Goal: Find specific page/section: Find specific page/section

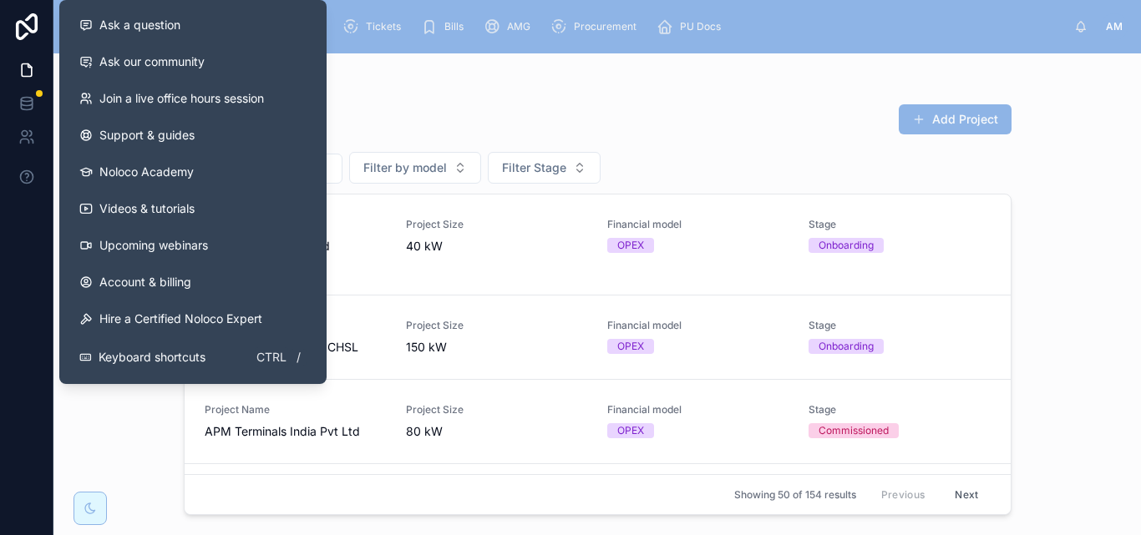
click at [440, 99] on div "All Projects Add Project Filter by model Filter Stage Project Name Aishwaryam C…" at bounding box center [598, 305] width 828 height 422
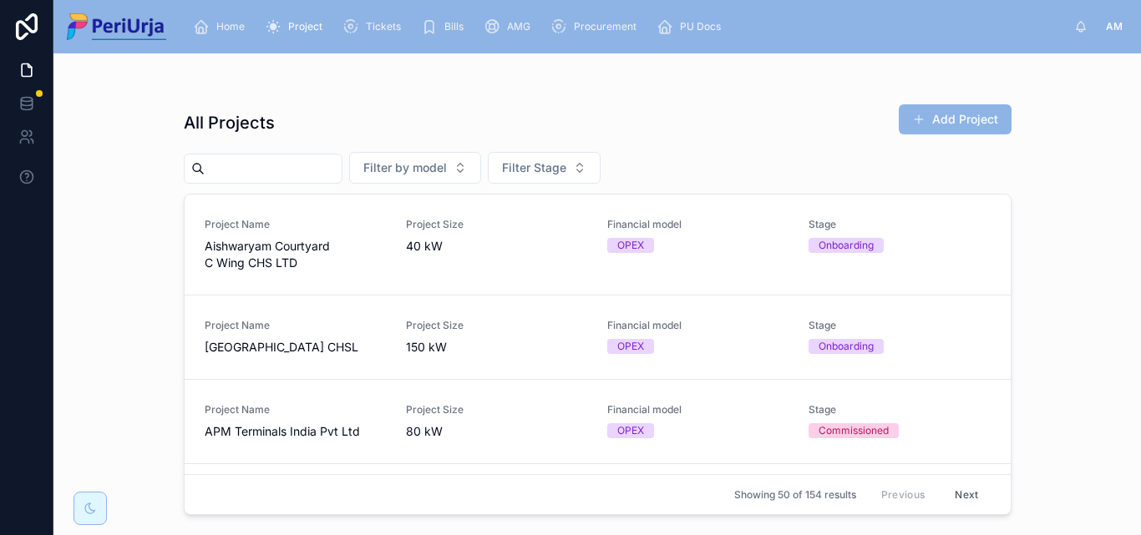
click at [218, 168] on input "text" at bounding box center [273, 168] width 137 height 23
drag, startPoint x: 256, startPoint y: 170, endPoint x: 1140, endPoint y: 243, distance: 887.4
click at [261, 169] on input "text" at bounding box center [273, 168] width 137 height 23
type input "**********"
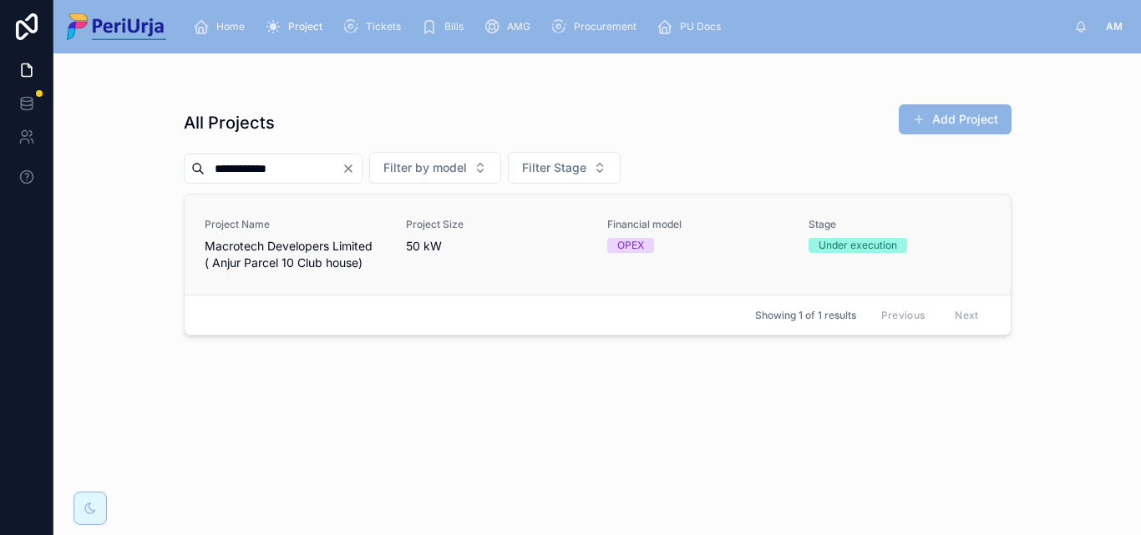
click at [290, 250] on span "Macrotech Developers Limited ( Anjur Parcel 10 Club house)" at bounding box center [295, 254] width 181 height 33
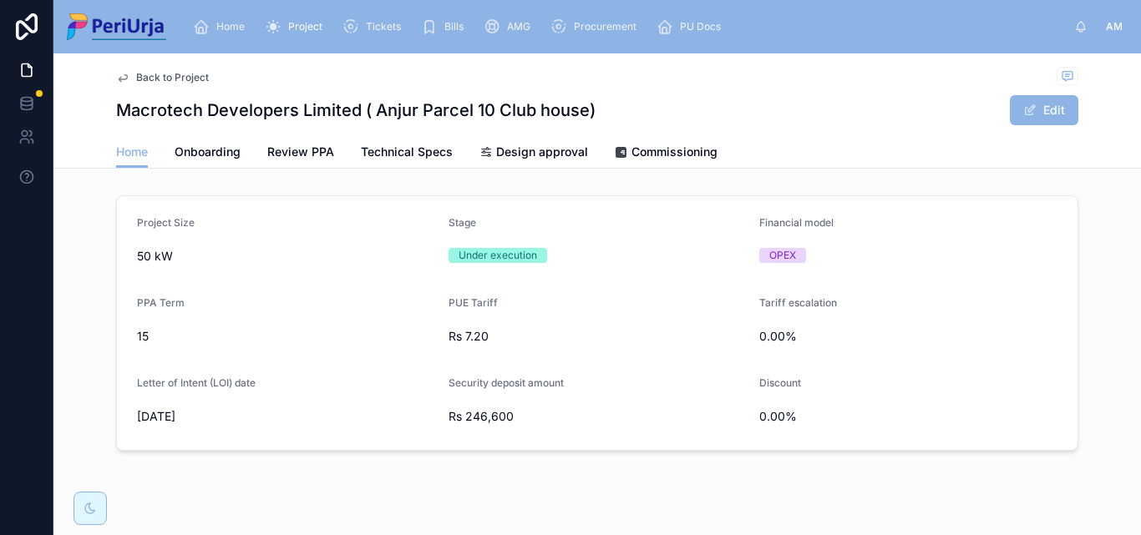
click at [674, 105] on div "Macrotech Developers Limited ( Anjur Parcel 10 Club house) Edit" at bounding box center [597, 110] width 962 height 32
click at [697, 84] on div "Back to Project" at bounding box center [597, 77] width 962 height 21
click at [200, 158] on span "Onboarding" at bounding box center [208, 152] width 66 height 17
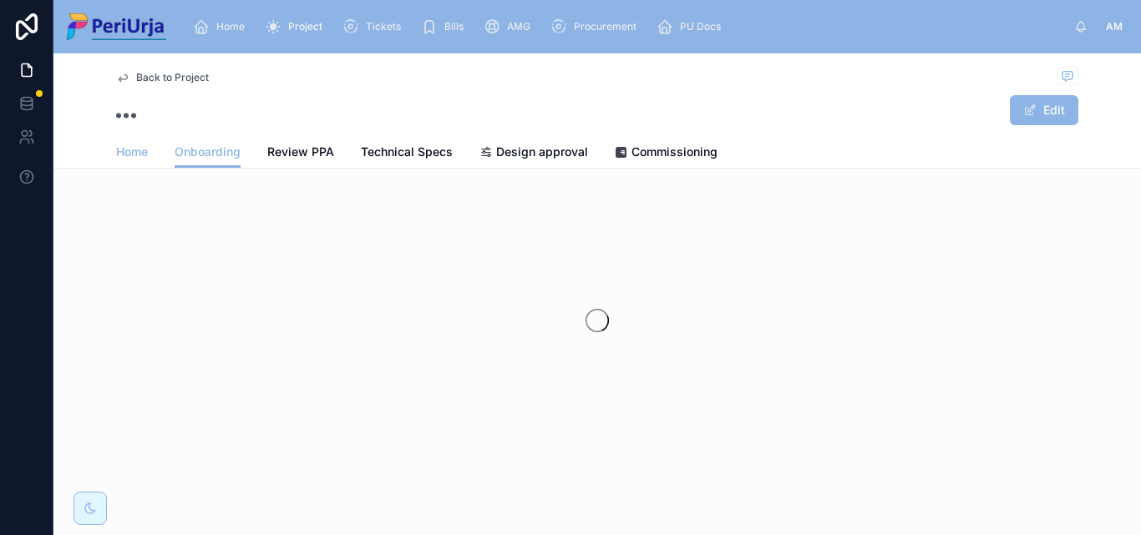
click at [124, 149] on span "Home" at bounding box center [132, 152] width 32 height 17
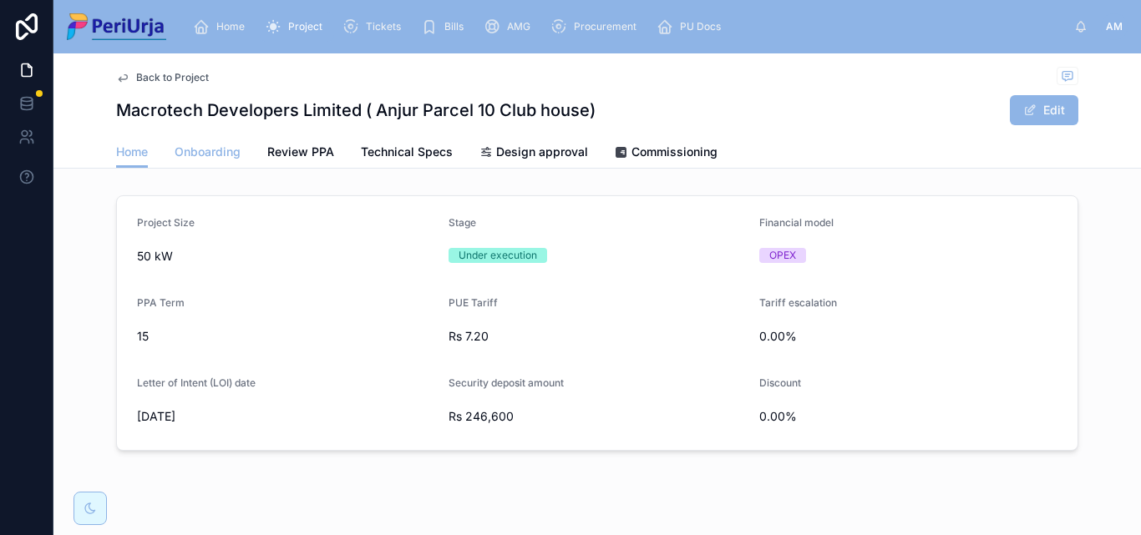
click at [187, 149] on span "Onboarding" at bounding box center [208, 152] width 66 height 17
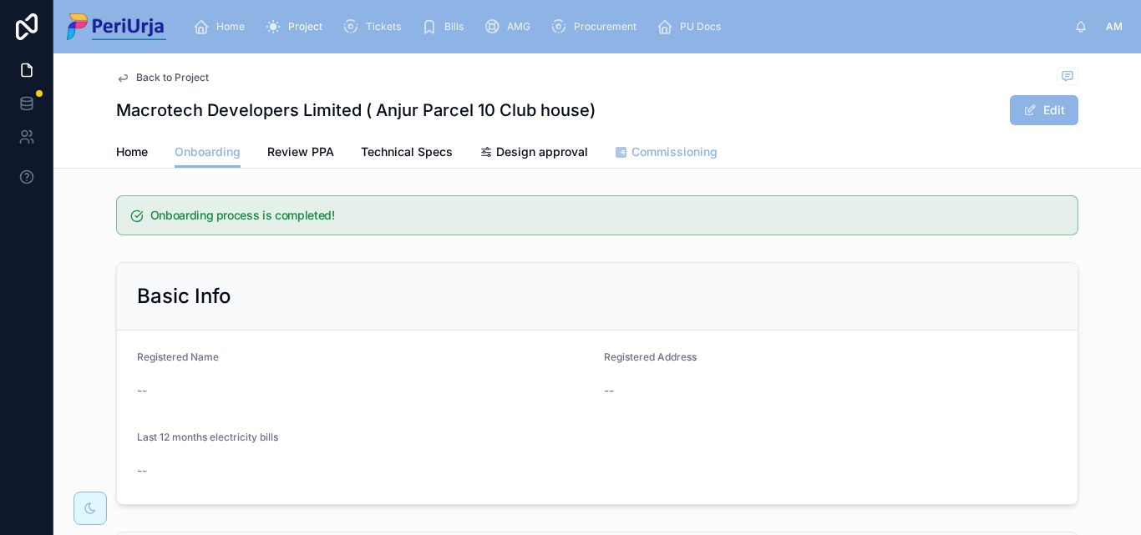
click at [691, 149] on span "Commissioning" at bounding box center [674, 152] width 86 height 17
